Goal: Task Accomplishment & Management: Use online tool/utility

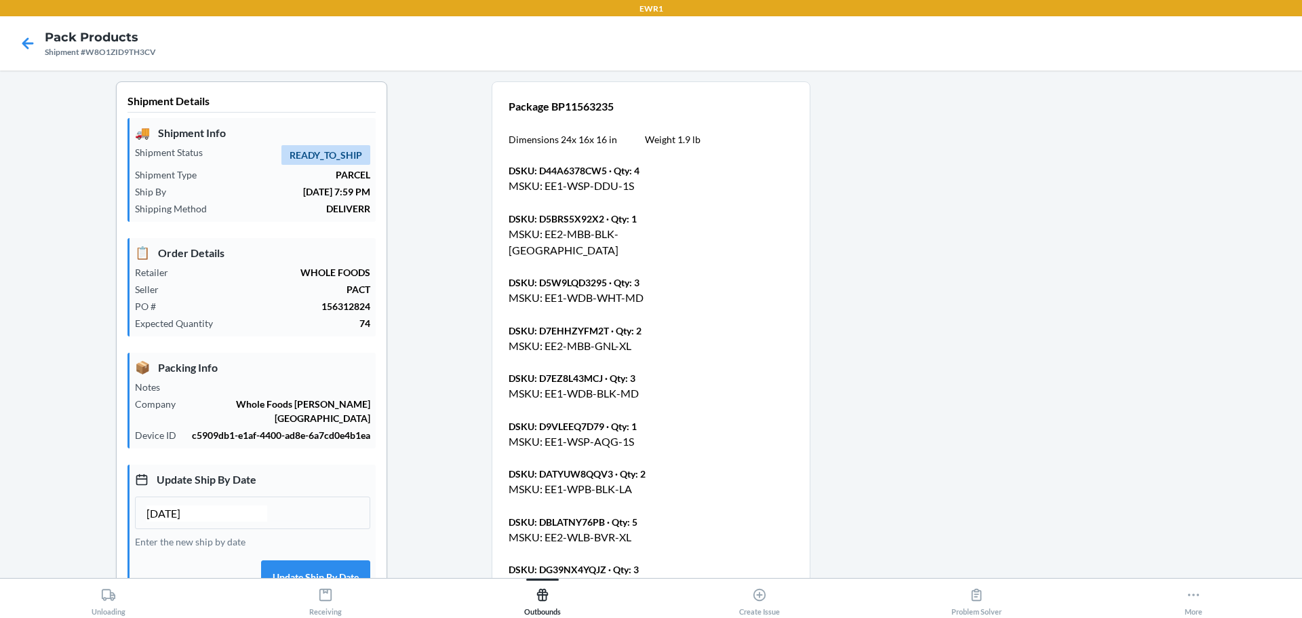
scroll to position [1081, 0]
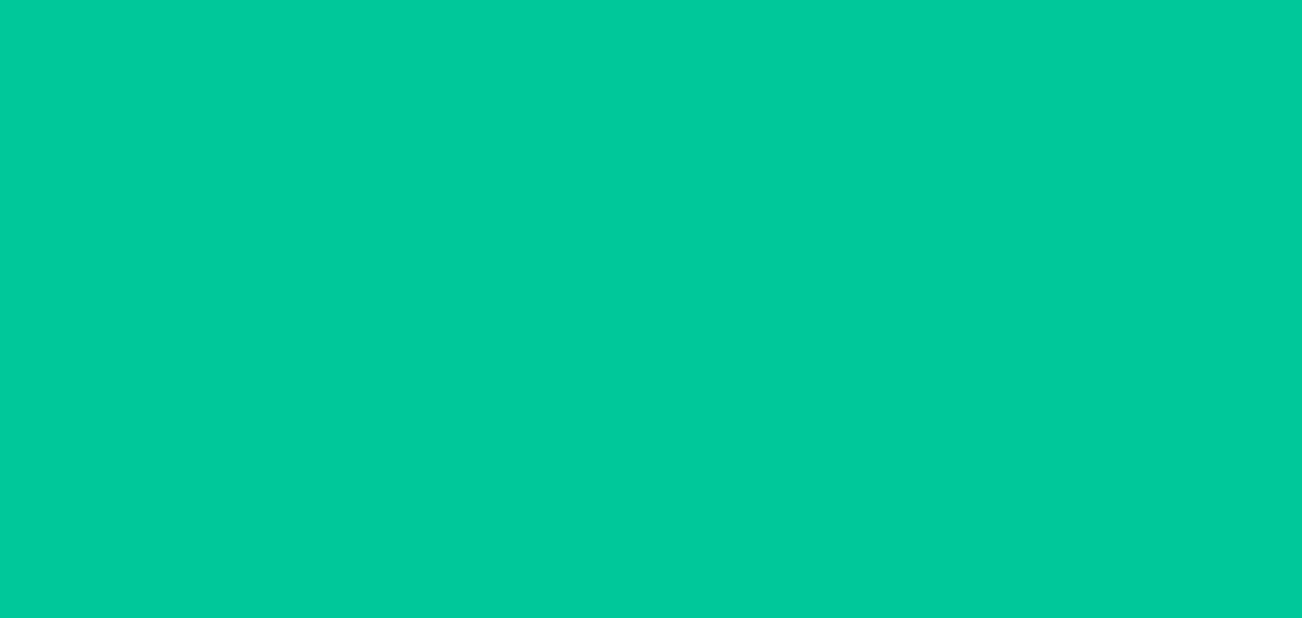
type input "[DATE]"
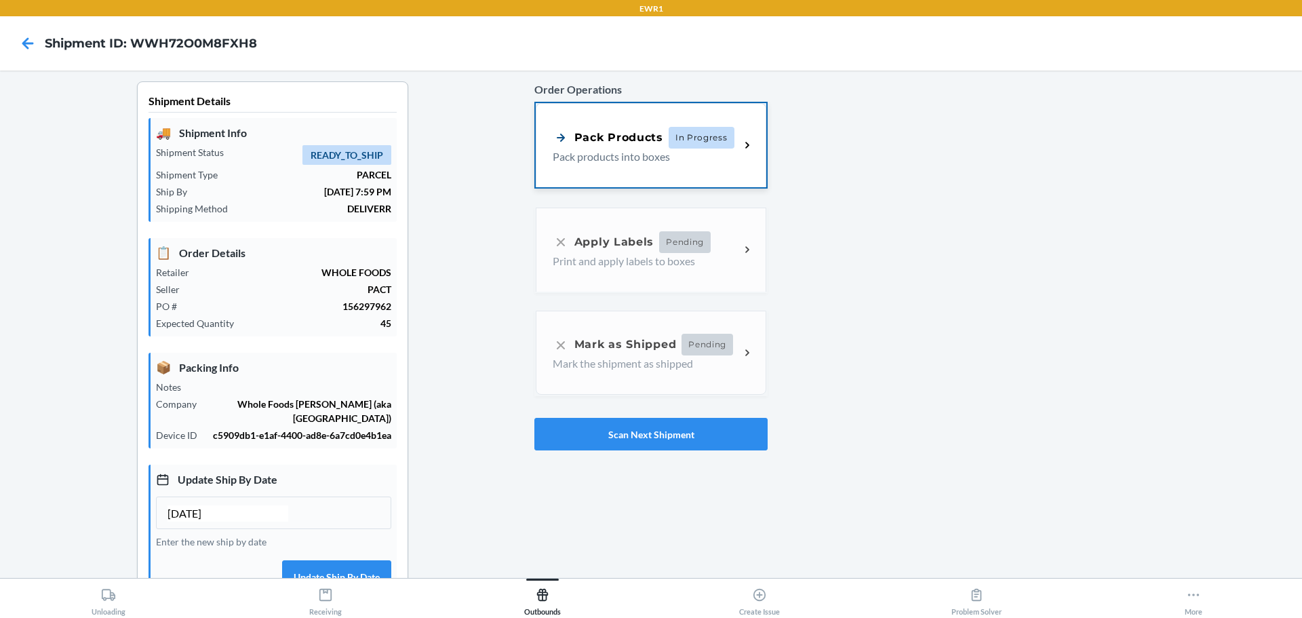
click at [699, 180] on div "Pack Products In Progress Pack products into boxes" at bounding box center [651, 145] width 231 height 84
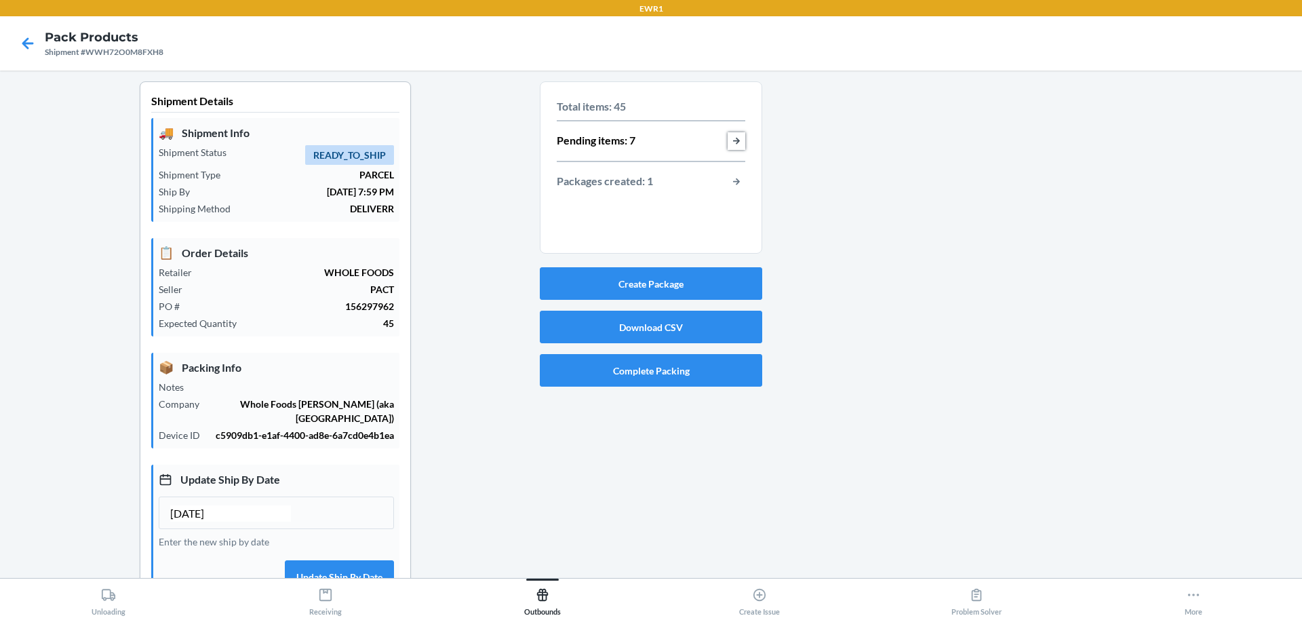
click at [728, 135] on button "button-view-pending-items" at bounding box center [737, 141] width 18 height 18
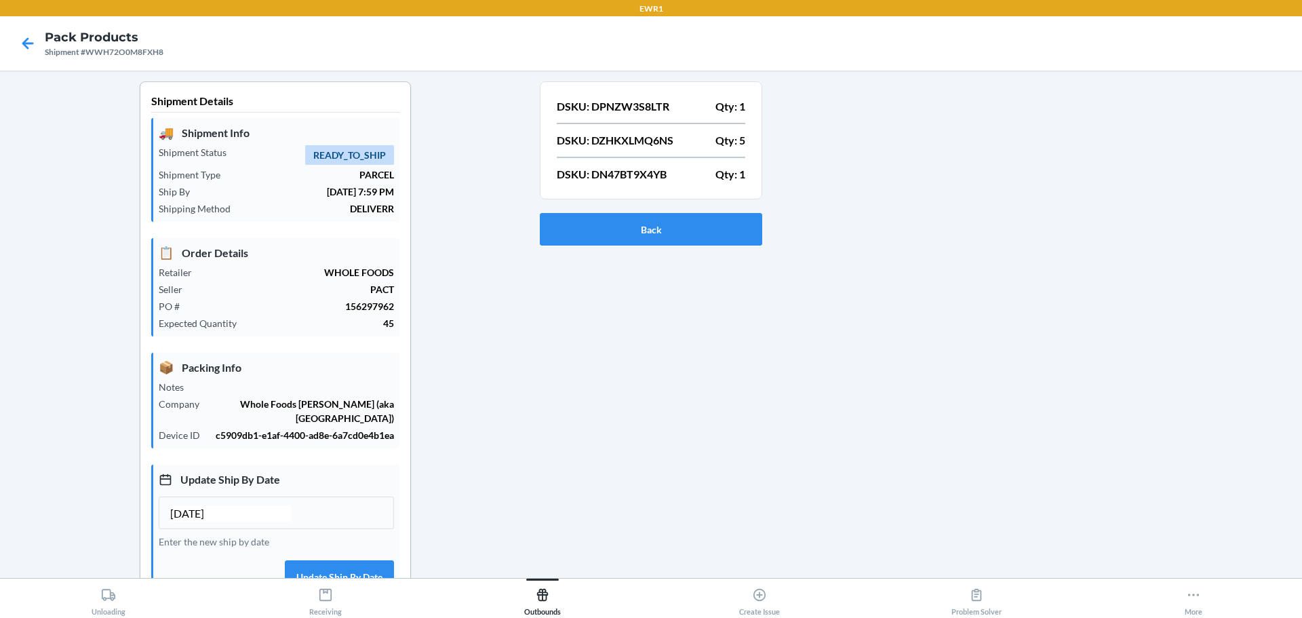
click at [651, 104] on p "DSKU: DPNZW3S8LTR" at bounding box center [613, 106] width 113 height 16
copy p "DPNZW3S8LTR"
click at [629, 141] on p "DSKU: DZHKXLMQ6NS" at bounding box center [615, 140] width 117 height 16
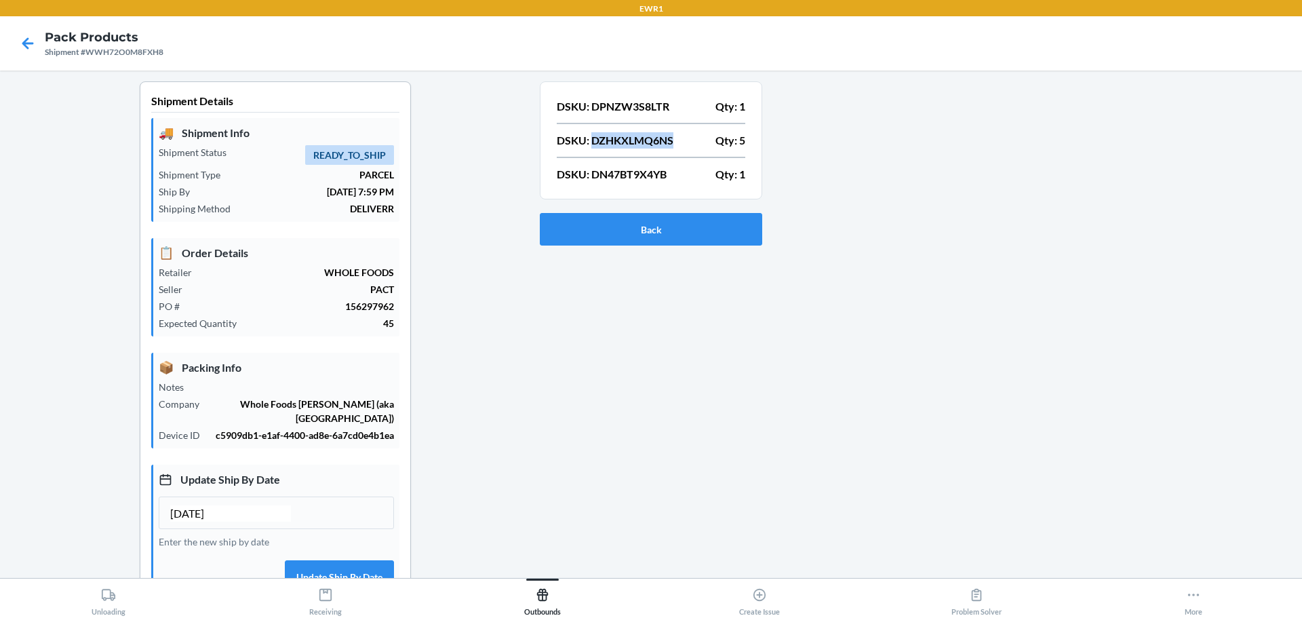
copy p "DZHKXLMQ6NS"
click at [631, 167] on p "DSKU: DN47BT9X4YB" at bounding box center [612, 174] width 110 height 16
click at [625, 172] on p "DSKU: DN47BT9X4YB" at bounding box center [612, 174] width 110 height 16
copy p "DN47BT9X4YB"
